Goal: Book appointment/travel/reservation

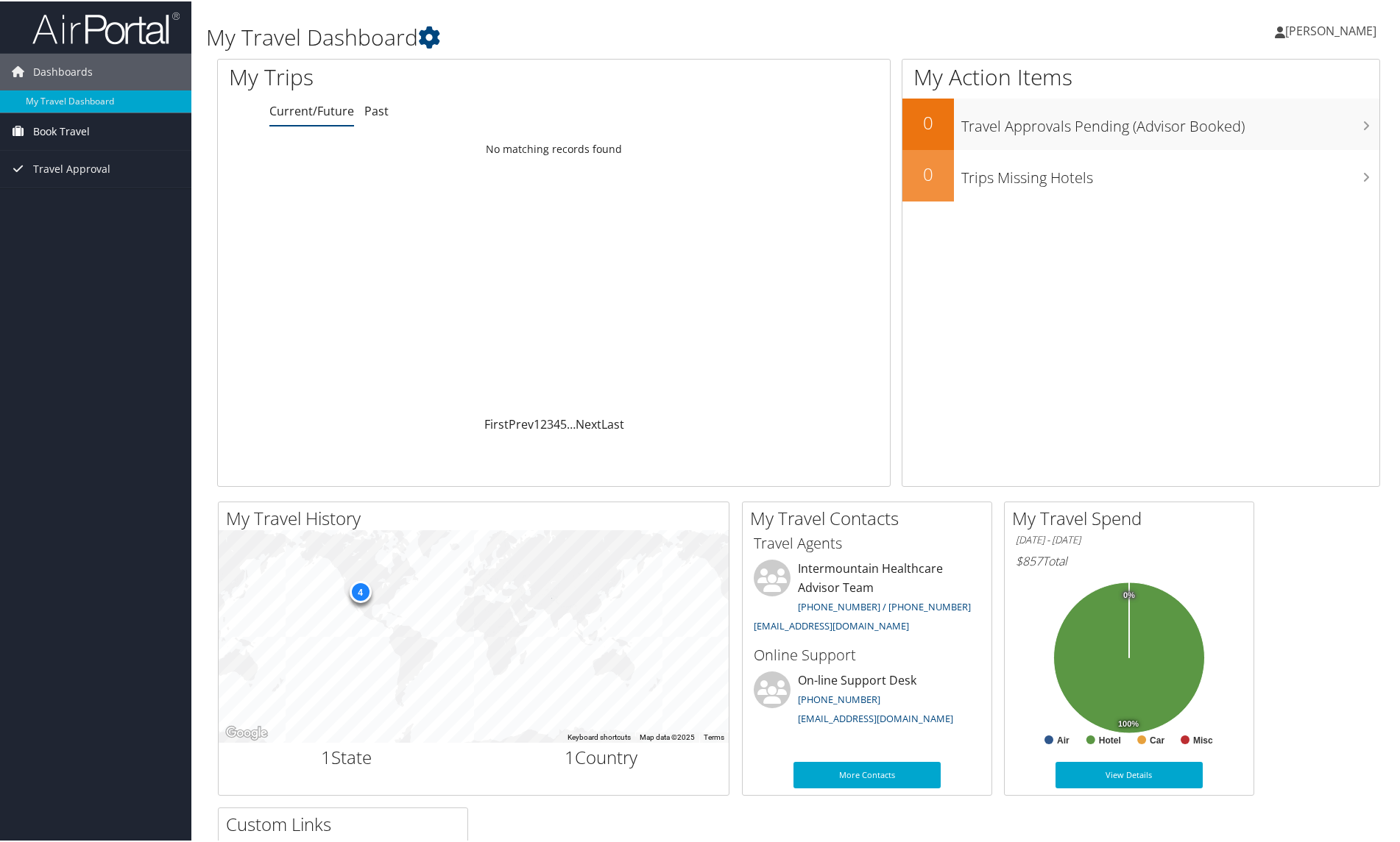
click at [73, 130] on span "Book Travel" at bounding box center [61, 130] width 57 height 37
click at [117, 186] on link "Book/Manage Online Trips" at bounding box center [96, 181] width 191 height 22
click at [1304, 603] on div "My Travel History Small Medium Large ← Move left → Move right ↑ Move up ↓ Move …" at bounding box center [799, 801] width 1185 height 600
